Goal: Find specific page/section: Find specific page/section

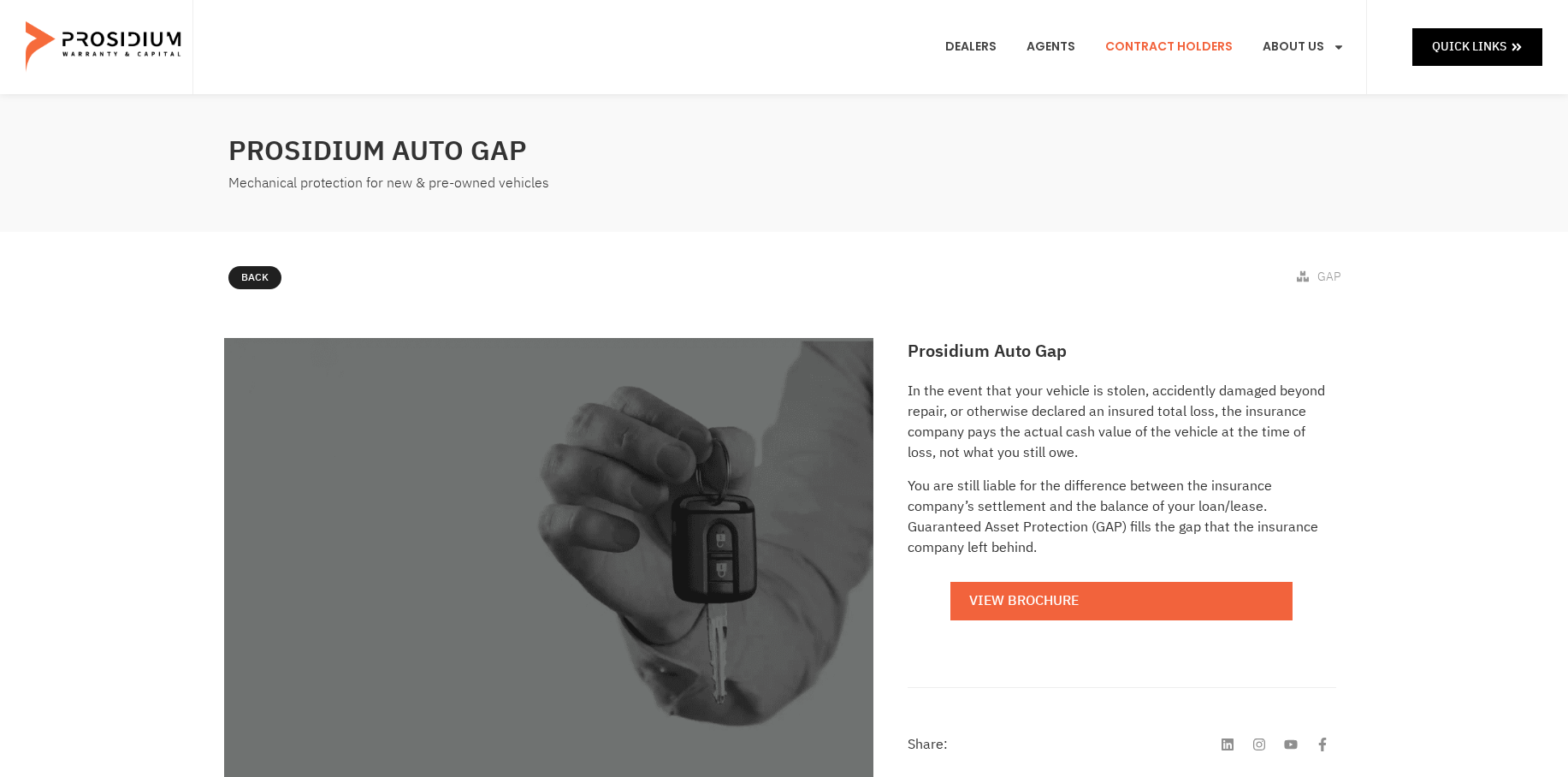
click at [1154, 44] on link "Contract Holders" at bounding box center [1169, 47] width 153 height 63
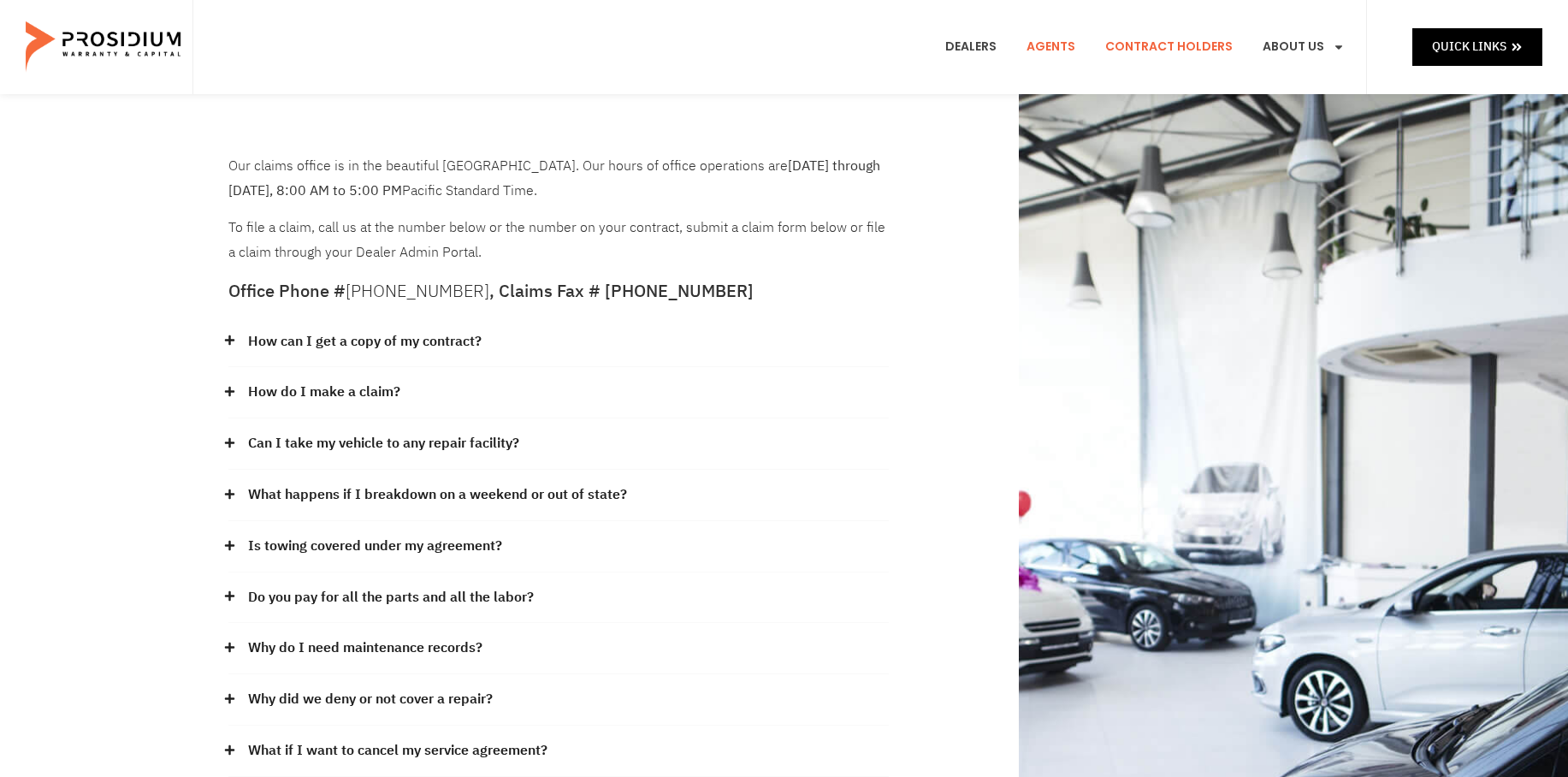
click at [1051, 45] on link "Agents" at bounding box center [1051, 47] width 75 height 63
